Goal: Information Seeking & Learning: Learn about a topic

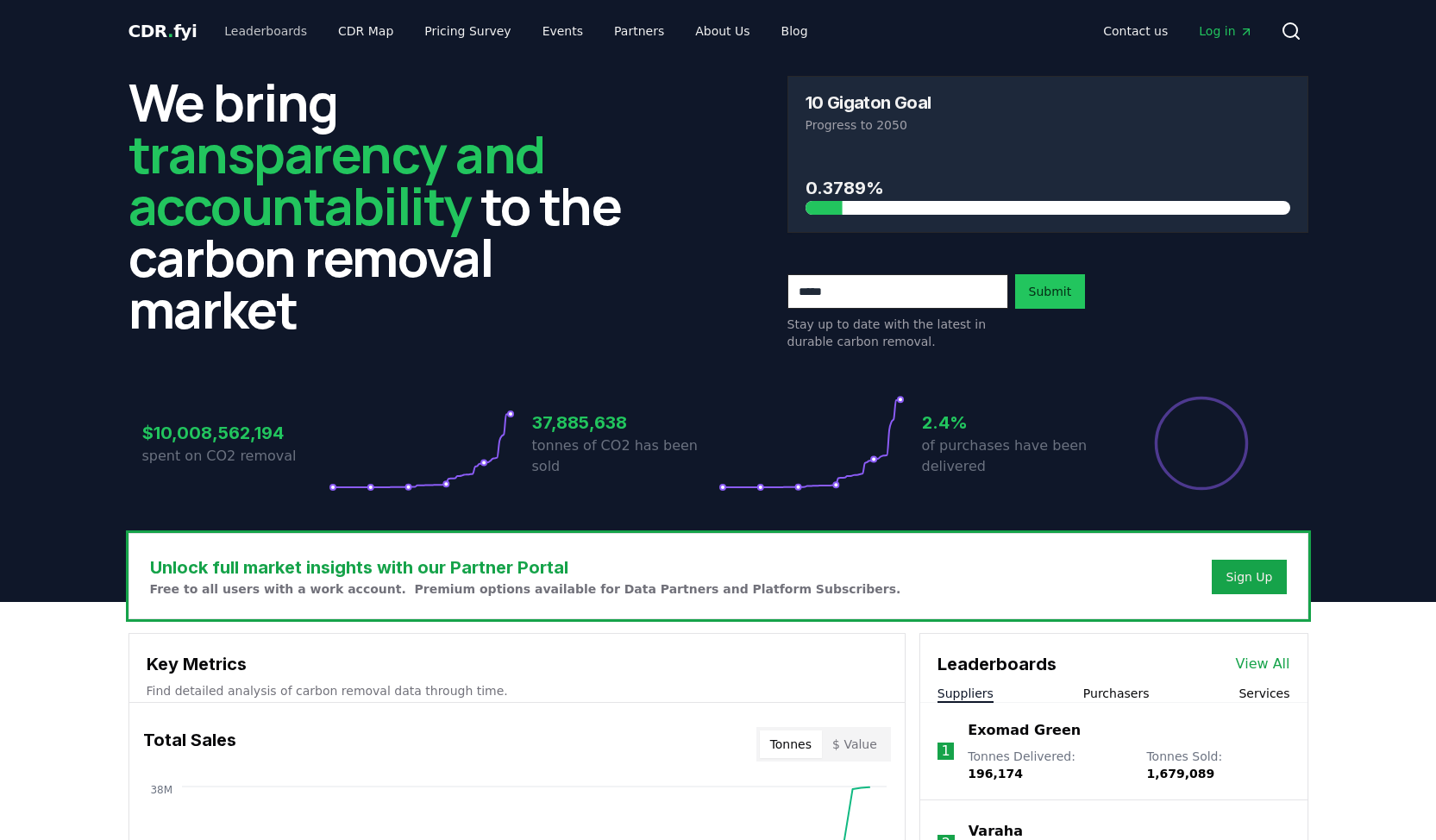
click at [243, 25] on link "Leaderboards" at bounding box center [265, 31] width 111 height 31
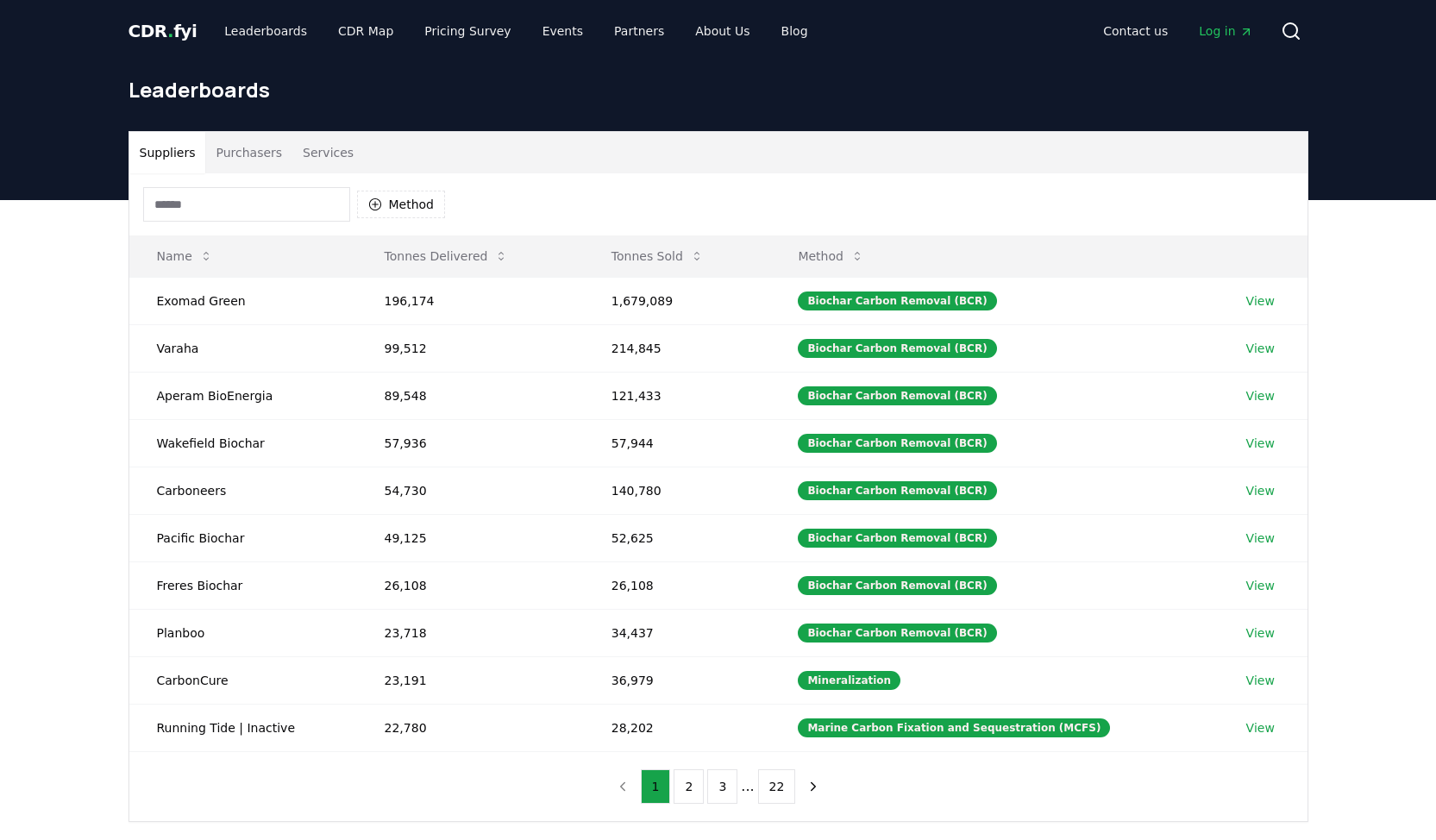
click at [302, 197] on input at bounding box center [247, 204] width 207 height 34
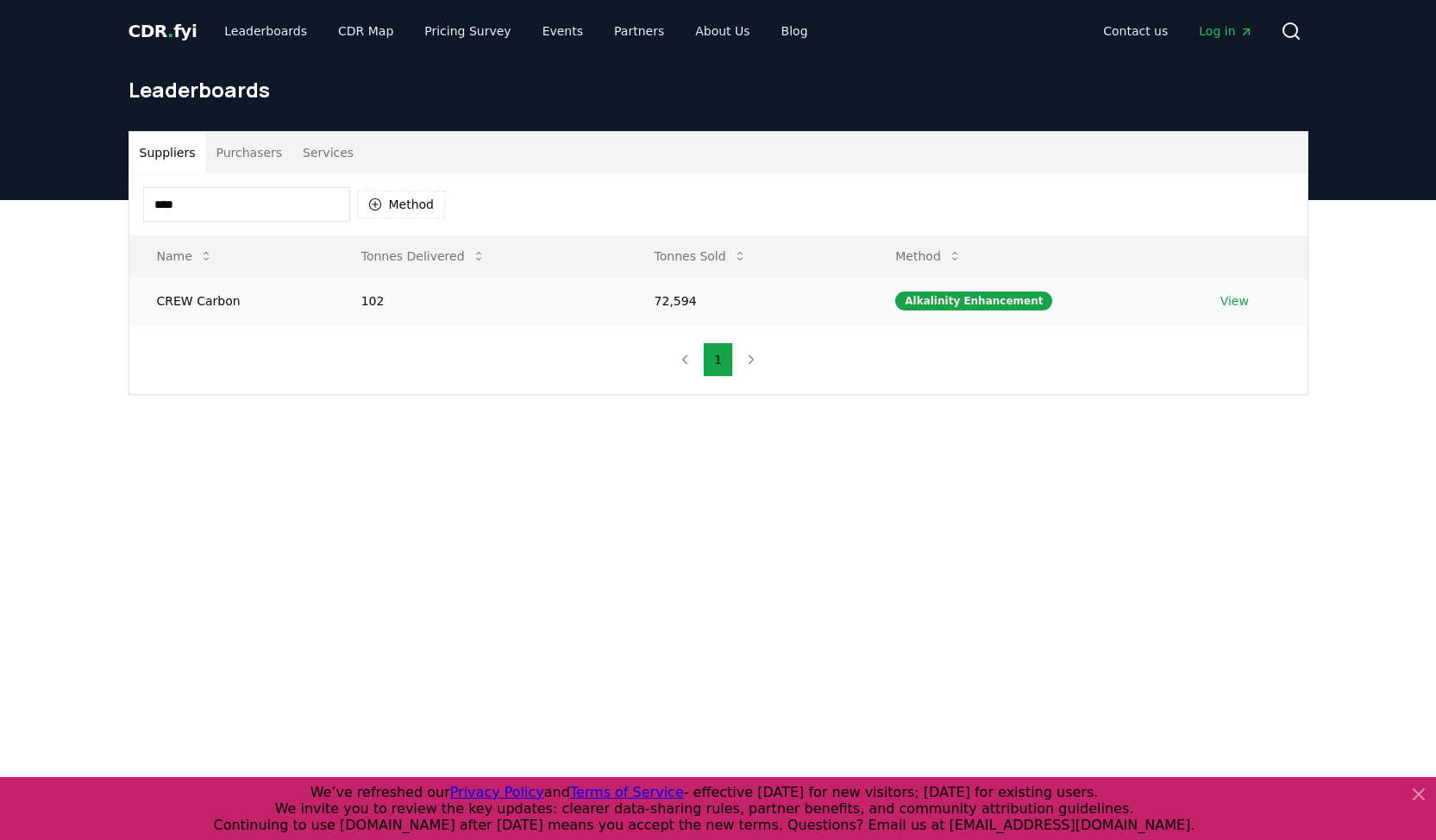
type input "****"
click at [1234, 298] on link "View" at bounding box center [1235, 301] width 28 height 18
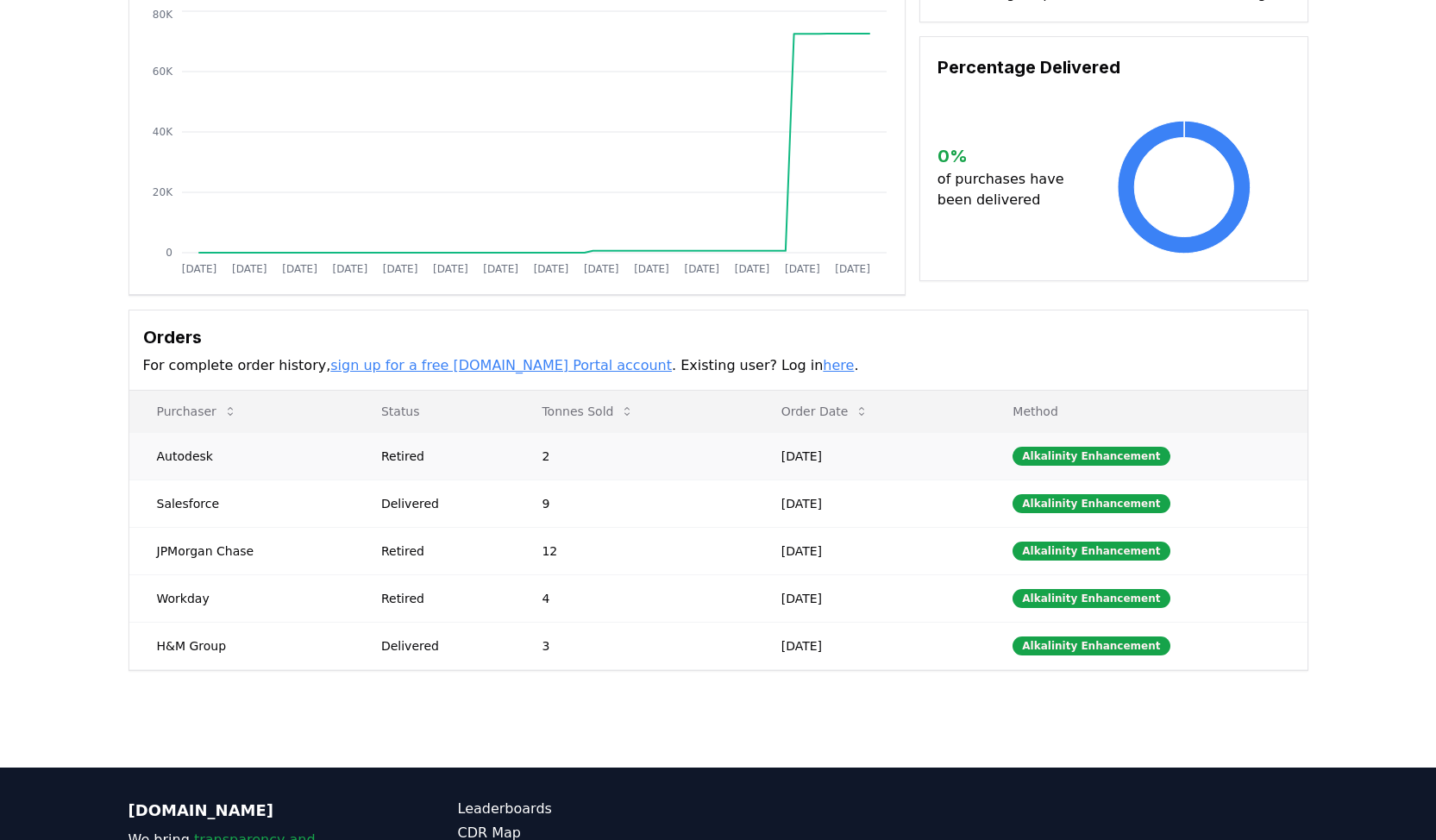
scroll to position [206, 0]
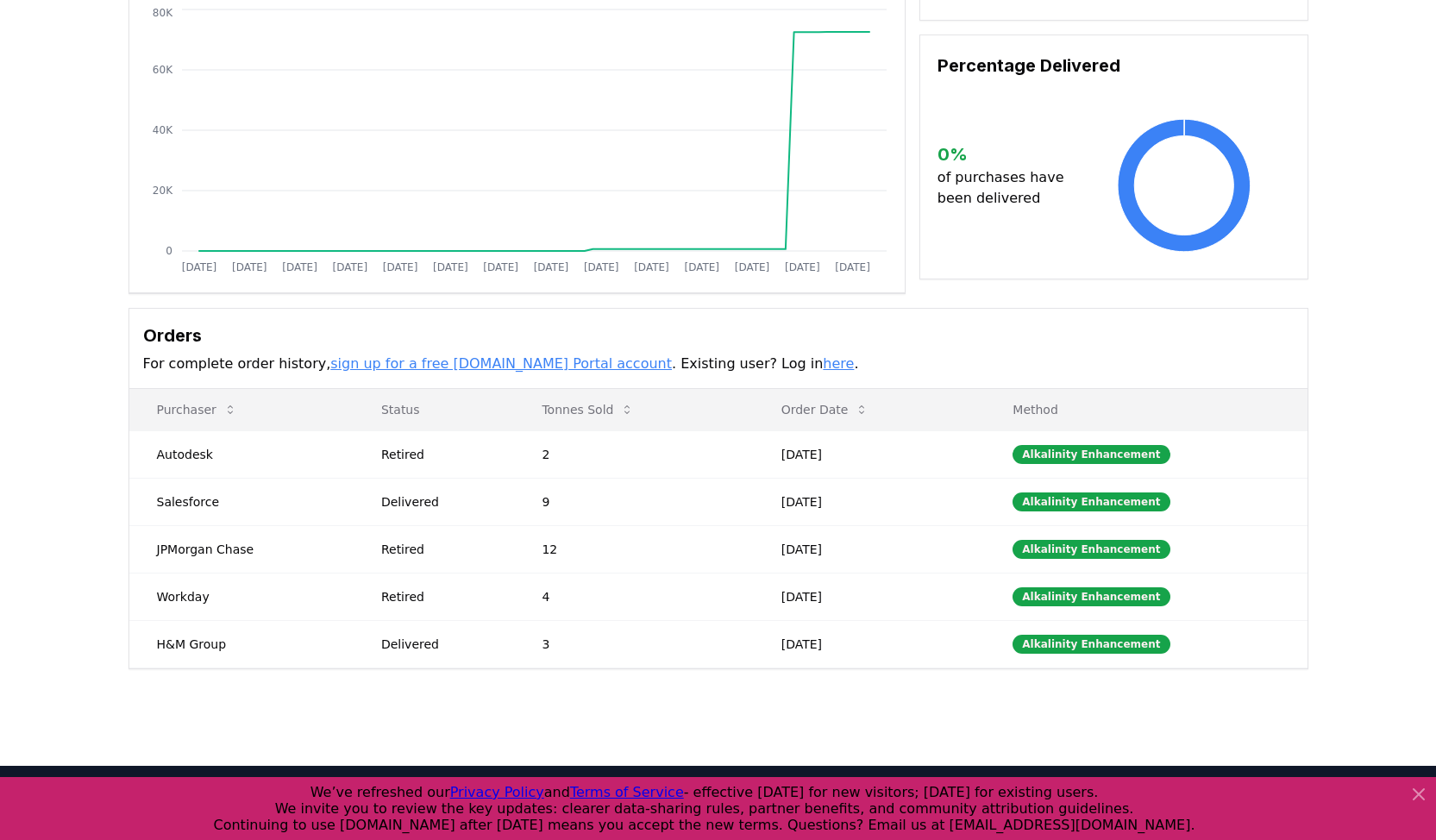
click at [823, 367] on link "here" at bounding box center [838, 363] width 31 height 17
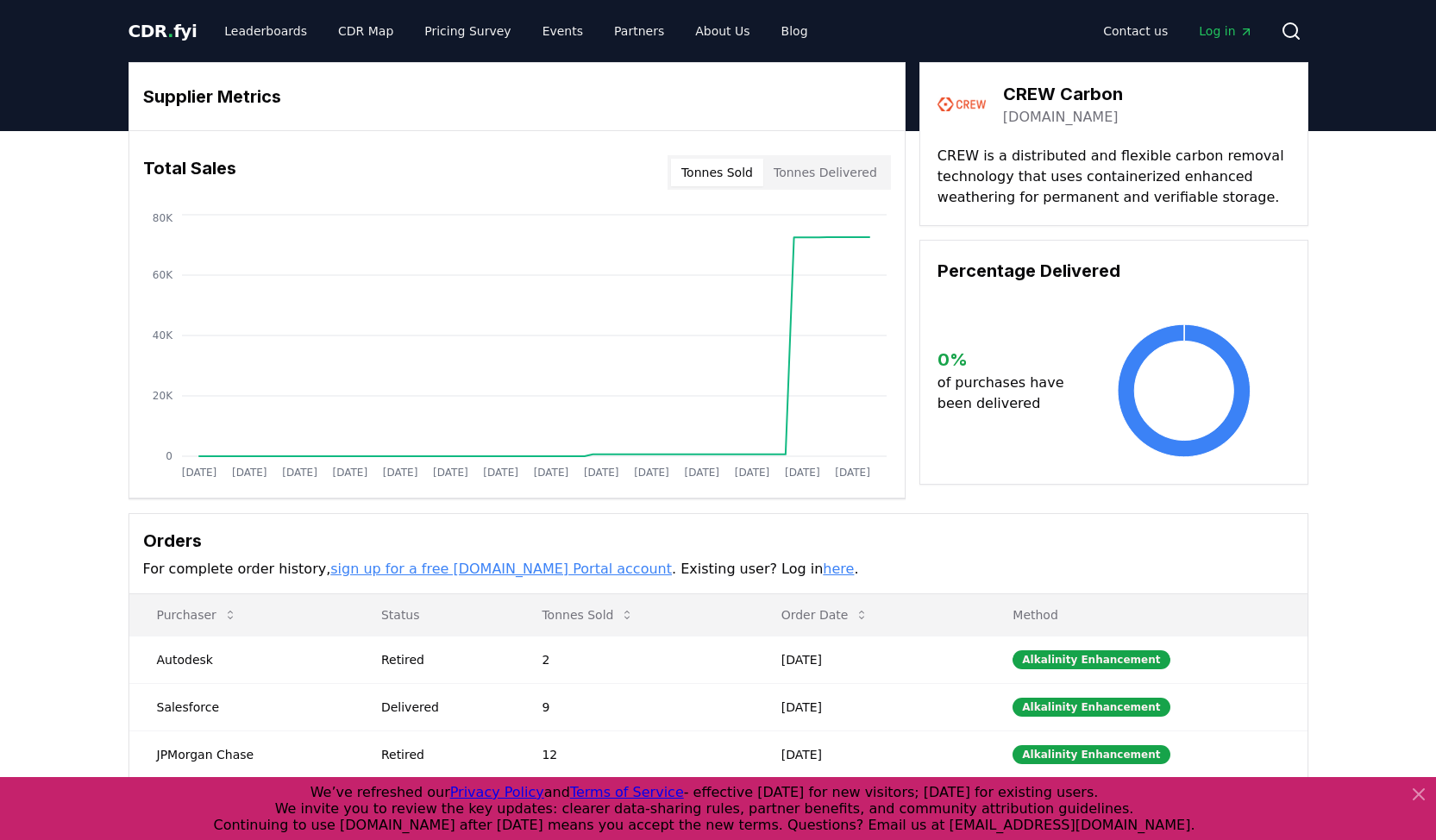
scroll to position [0, 0]
